Goal: Transaction & Acquisition: Purchase product/service

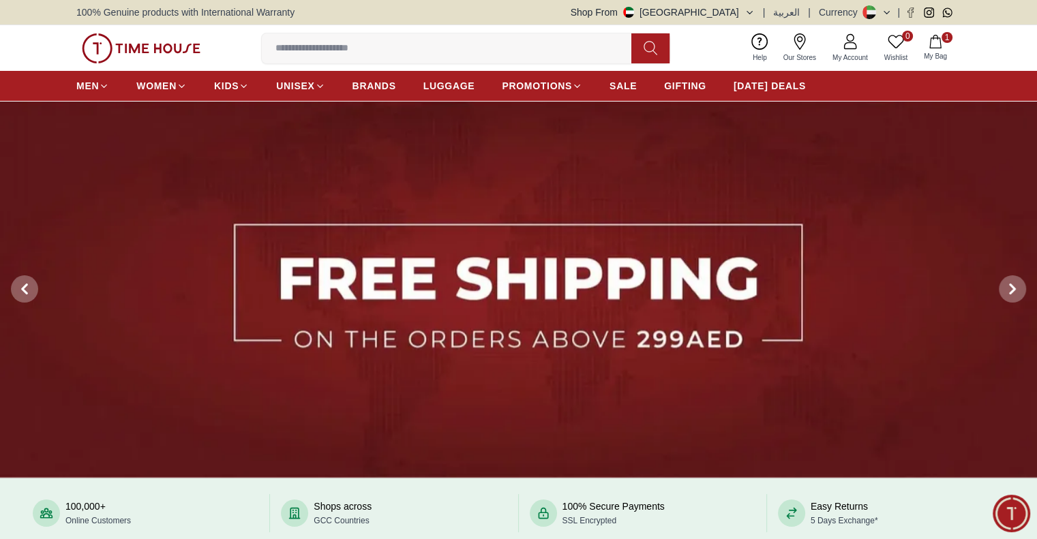
click at [138, 50] on img at bounding box center [141, 48] width 119 height 30
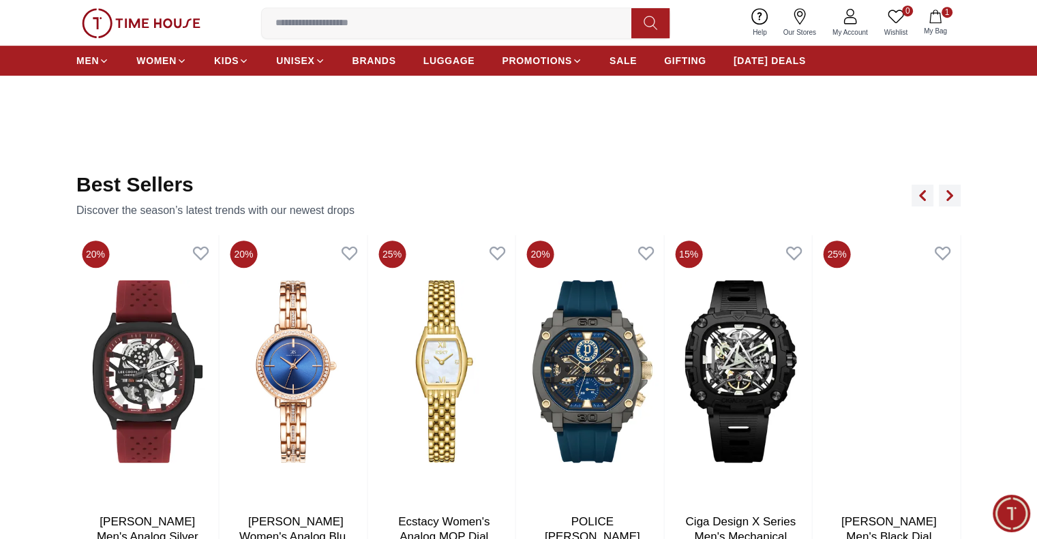
scroll to position [750, 0]
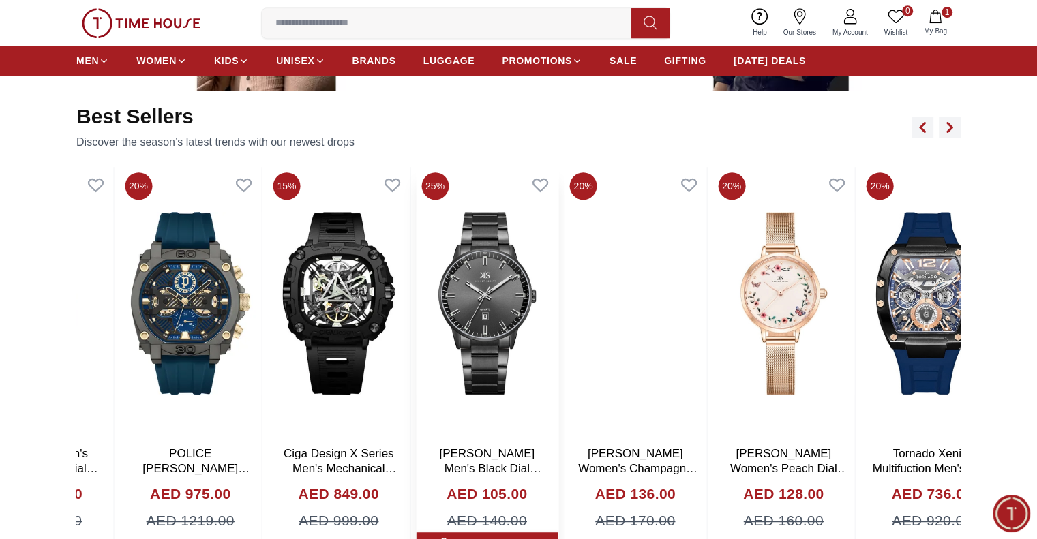
click at [420, 362] on img at bounding box center [487, 303] width 143 height 273
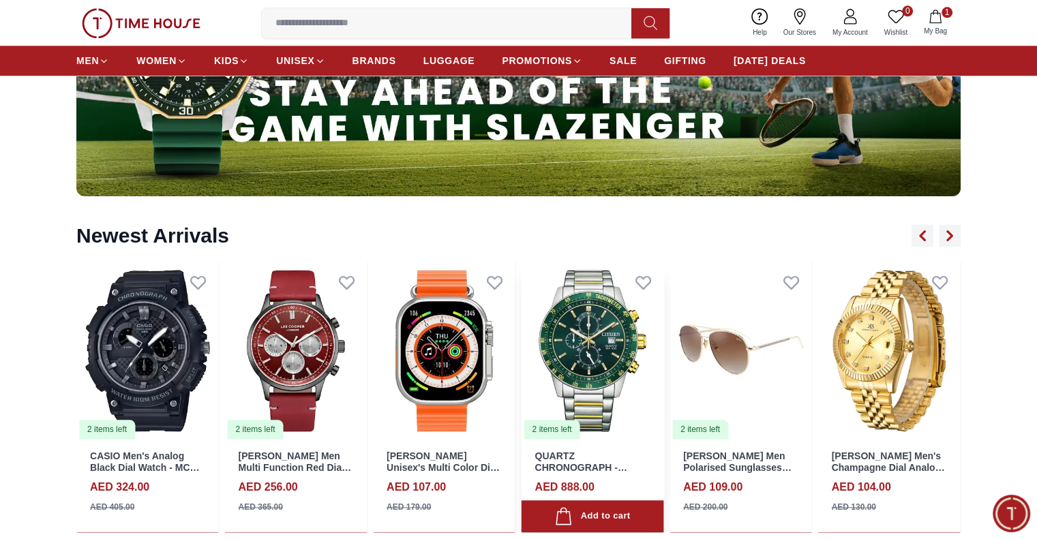
scroll to position [1569, 0]
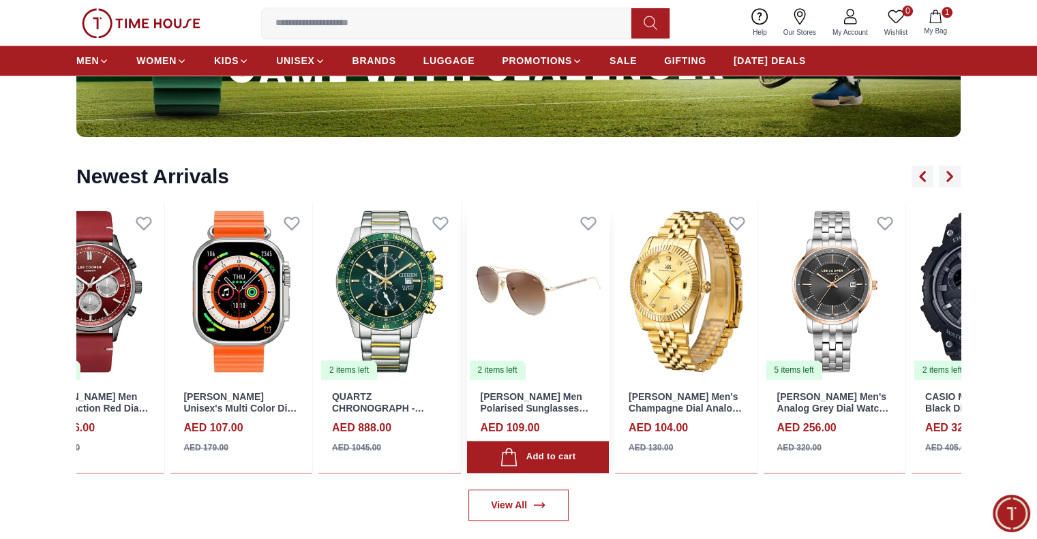
click at [466, 278] on img at bounding box center [537, 292] width 143 height 178
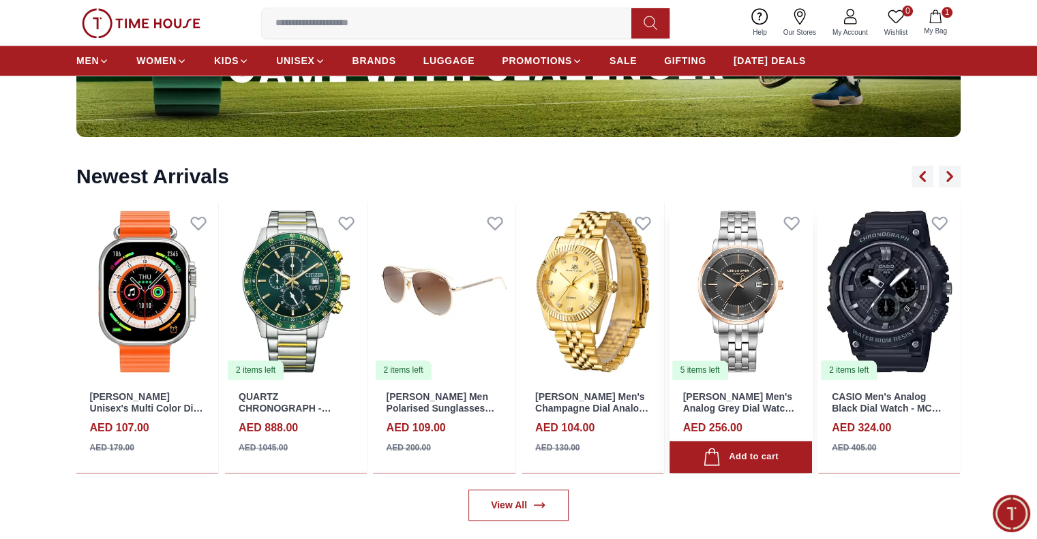
click at [670, 222] on img at bounding box center [741, 292] width 143 height 178
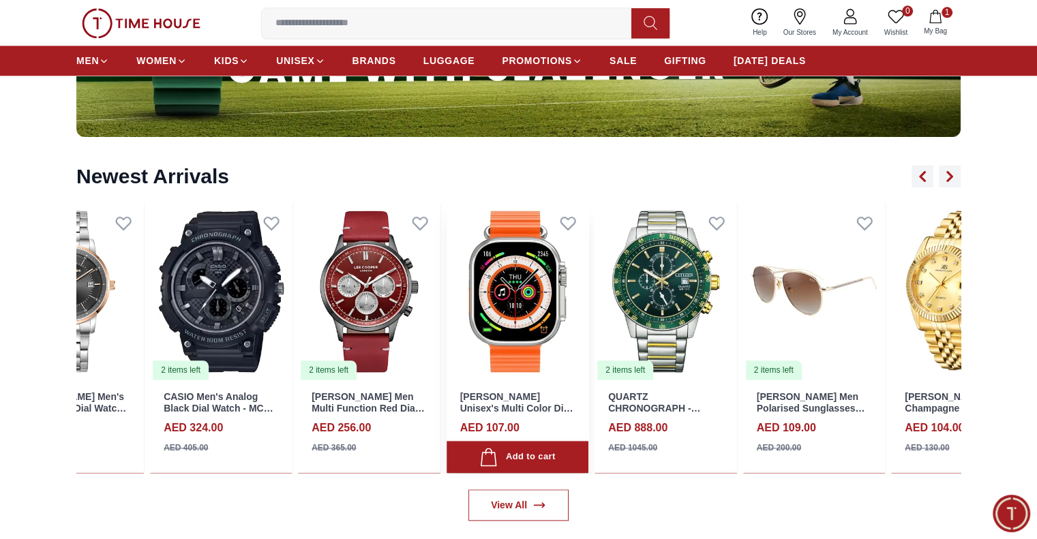
click at [436, 269] on div "5 items left [PERSON_NAME] Men's Analog Grey Dial Watch - LC08164.560 AED 256.0…" at bounding box center [443, 338] width 885 height 271
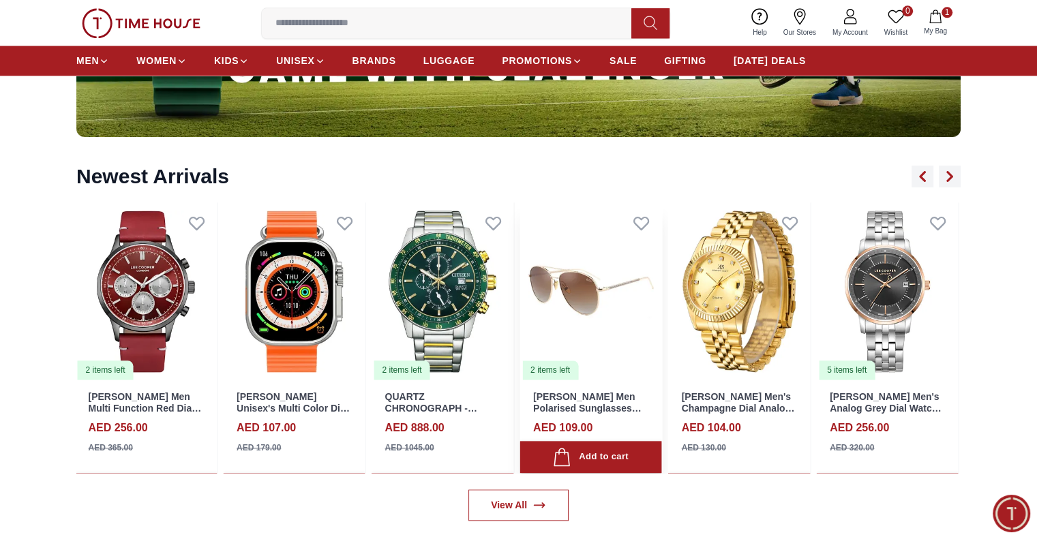
click at [572, 303] on img at bounding box center [591, 292] width 143 height 178
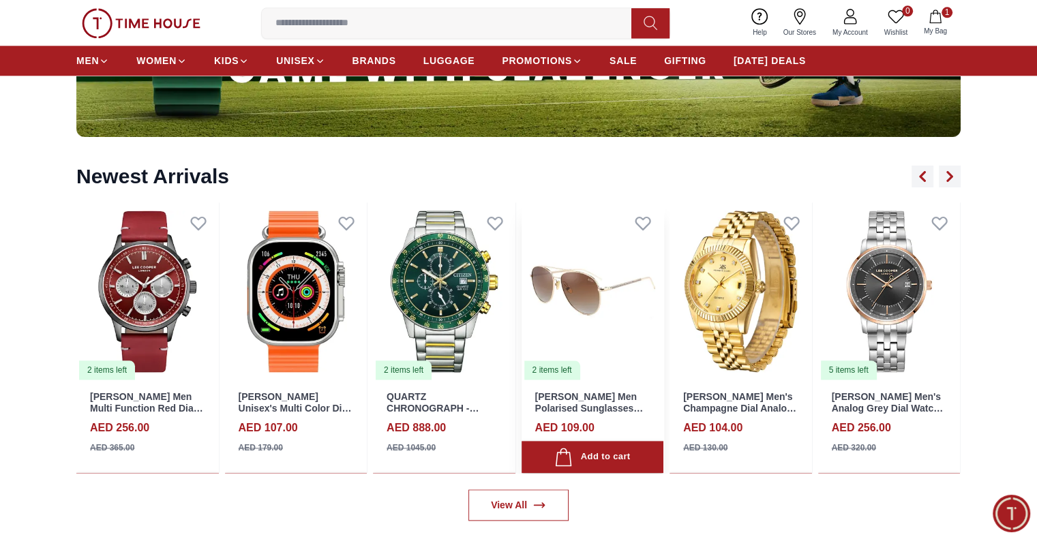
scroll to position [1637, 0]
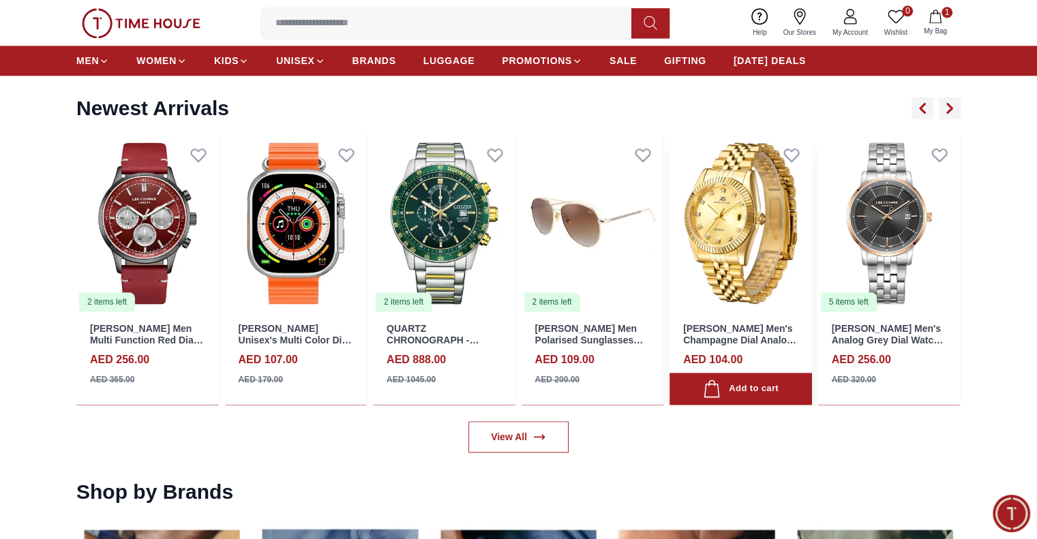
click at [738, 201] on img at bounding box center [741, 223] width 143 height 178
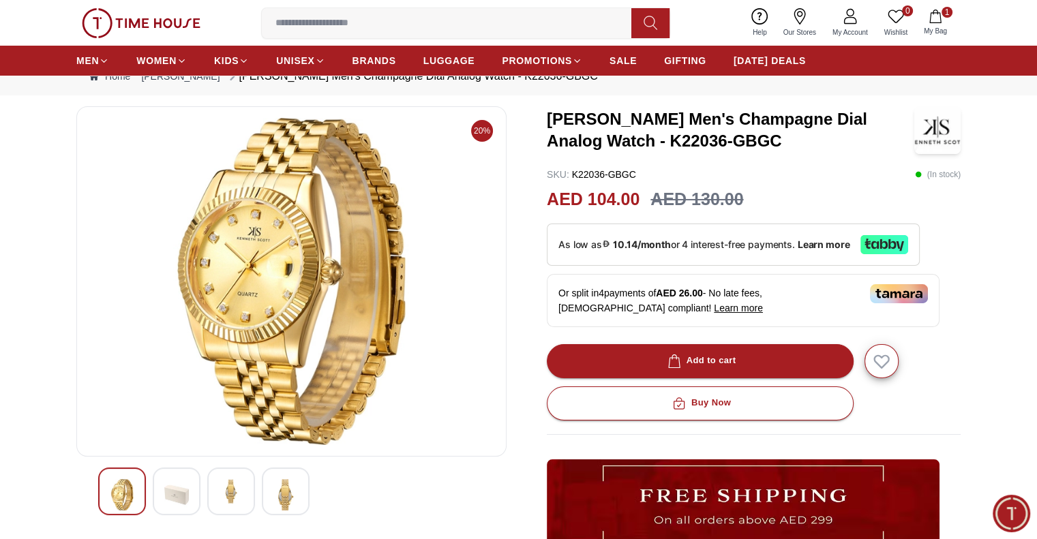
scroll to position [136, 0]
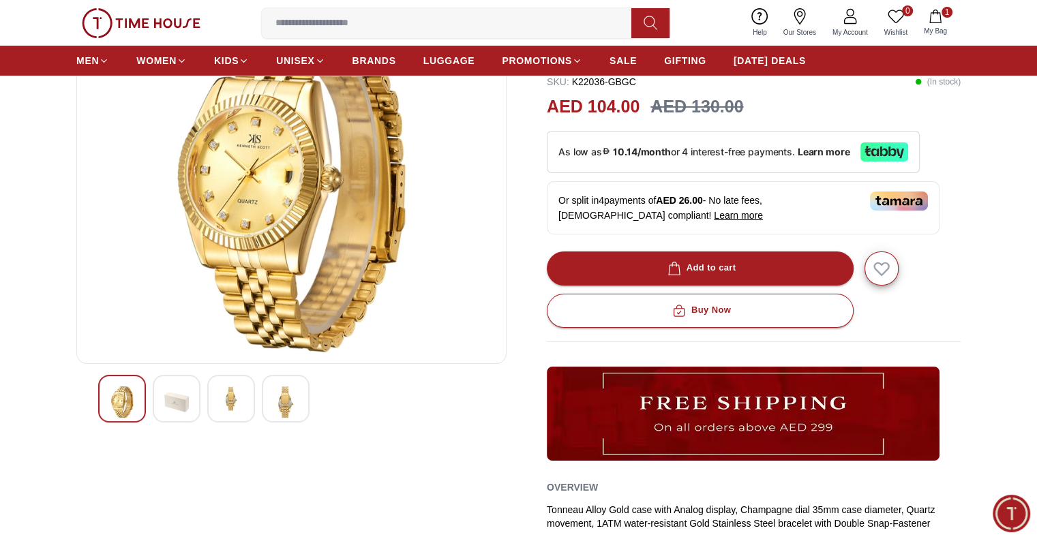
click at [290, 407] on img at bounding box center [285, 402] width 25 height 31
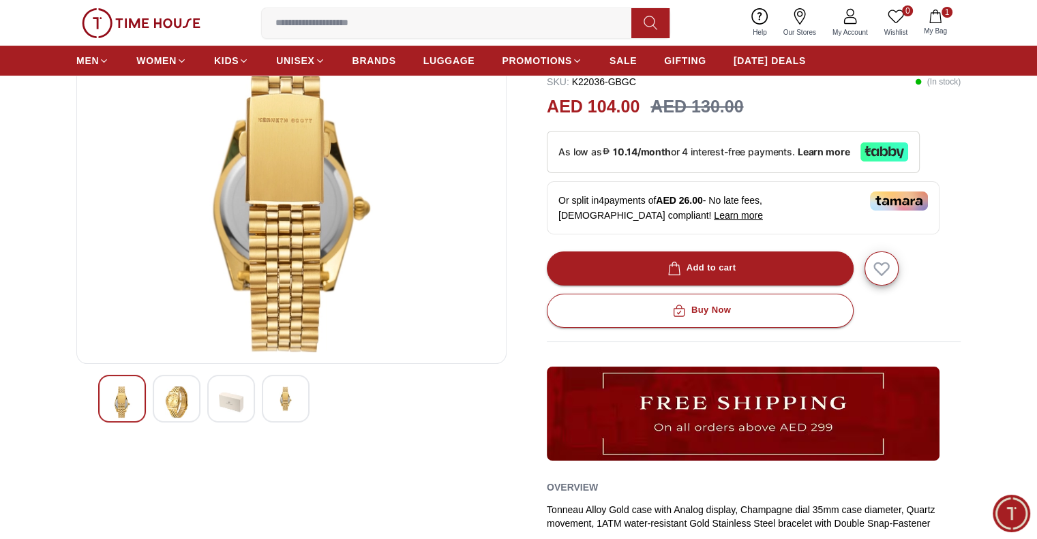
click at [300, 391] on div at bounding box center [286, 399] width 48 height 48
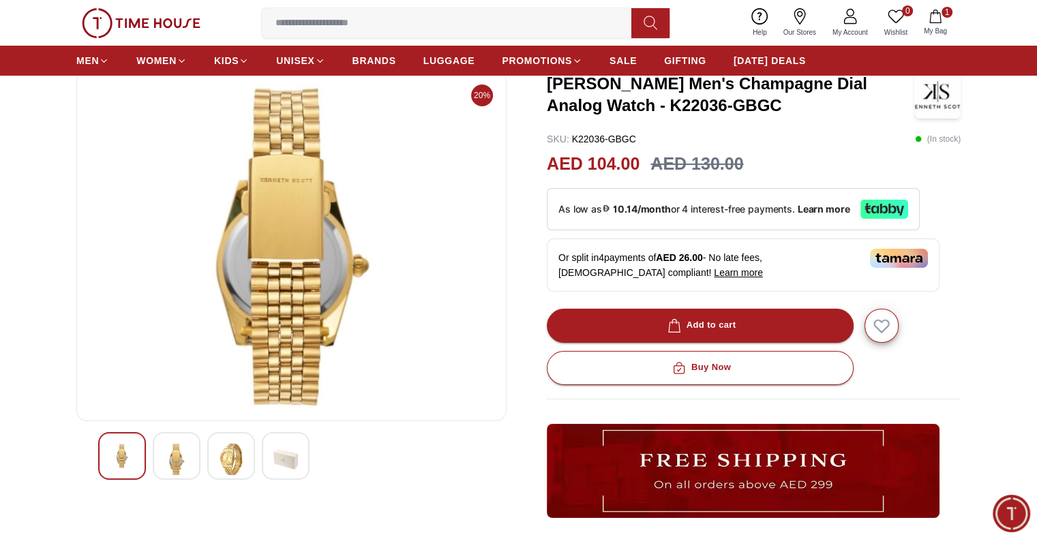
scroll to position [0, 0]
